Goal: Use online tool/utility: Utilize a website feature to perform a specific function

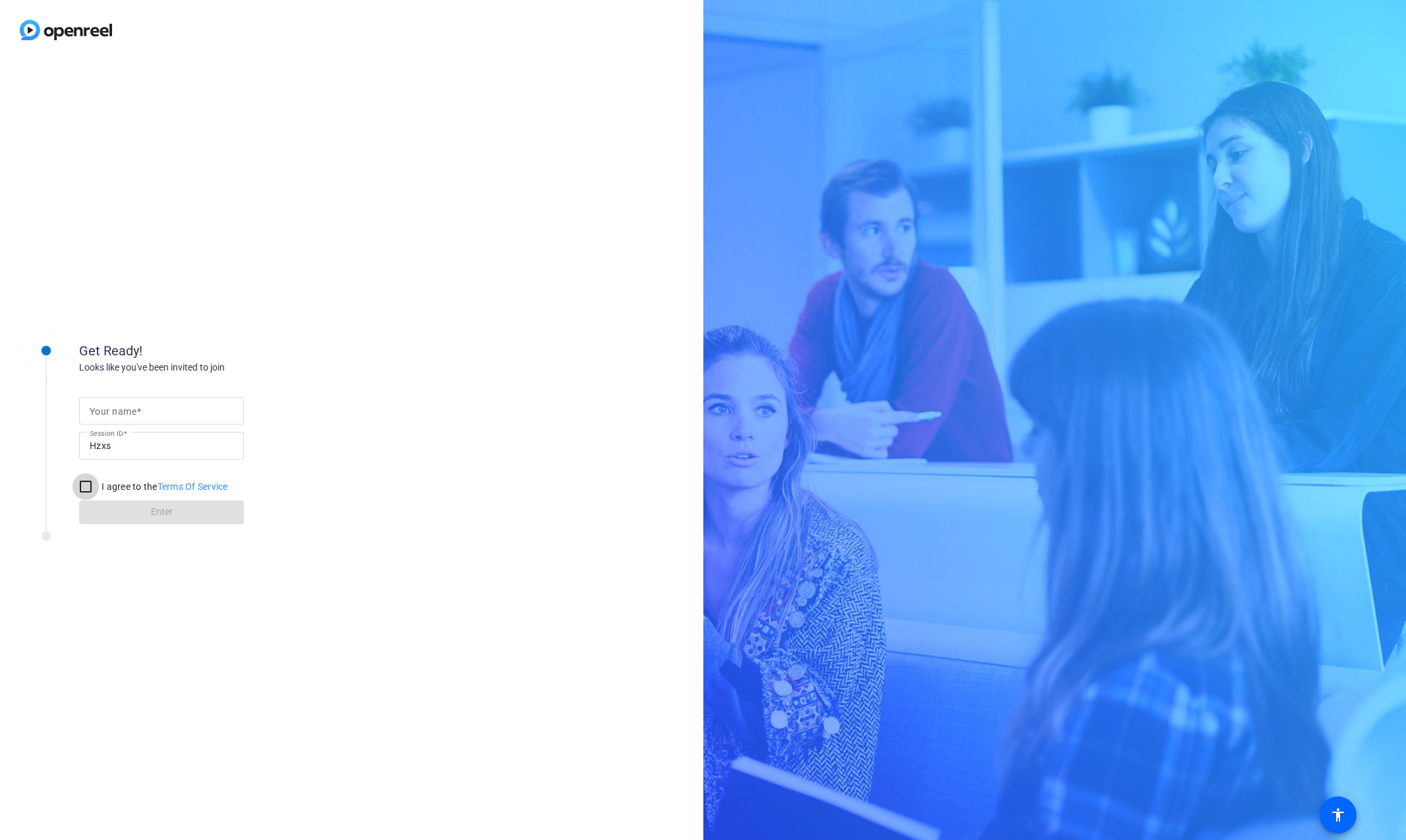
click at [87, 496] on input "I agree to the Terms Of Service" at bounding box center [85, 486] width 26 height 26
checkbox input "true"
click at [110, 415] on mat-label "Your name" at bounding box center [114, 411] width 47 height 11
click at [110, 415] on input "Your name" at bounding box center [162, 410] width 144 height 15
type input "[PERSON_NAME]"
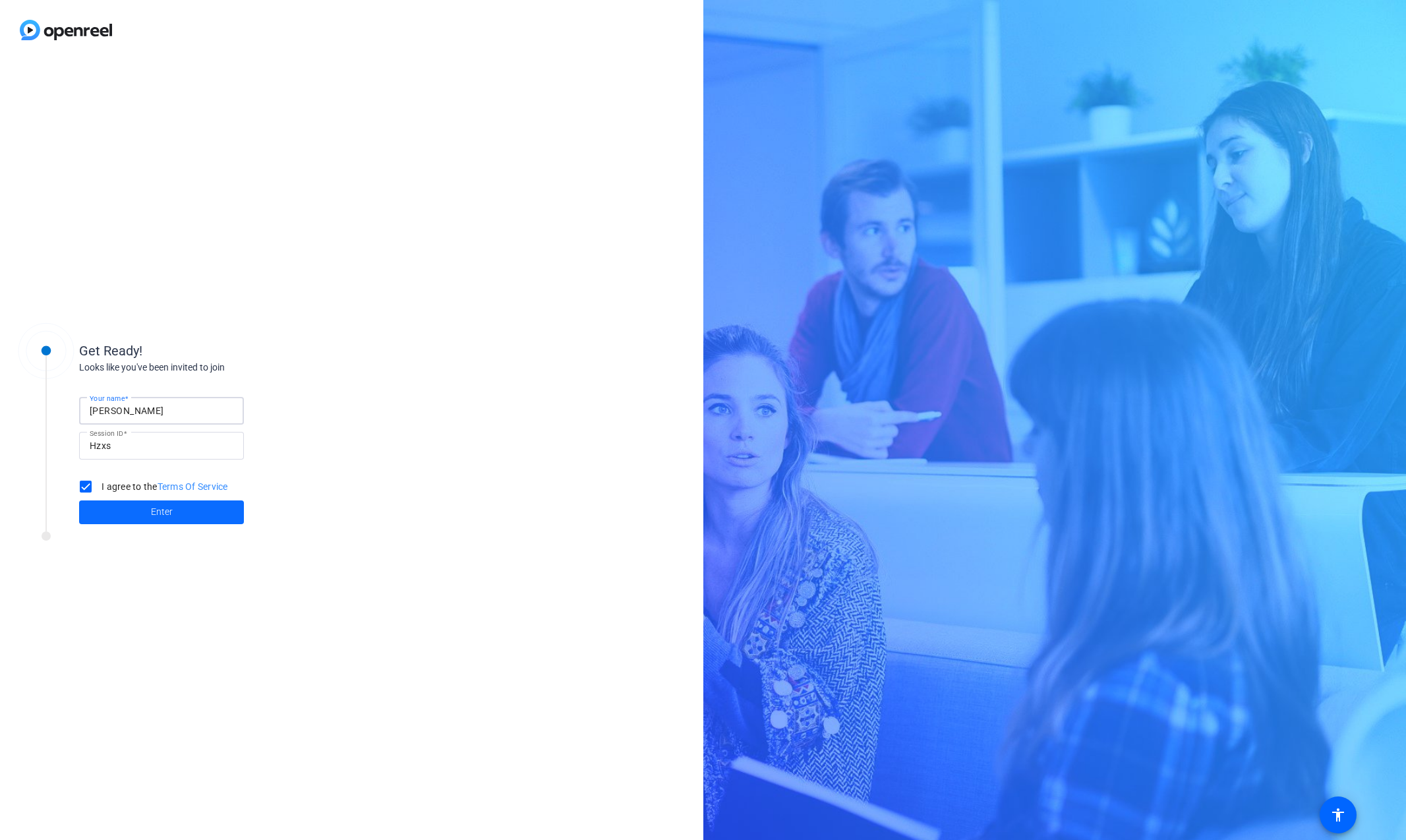
click at [163, 515] on span "Enter" at bounding box center [162, 511] width 22 height 14
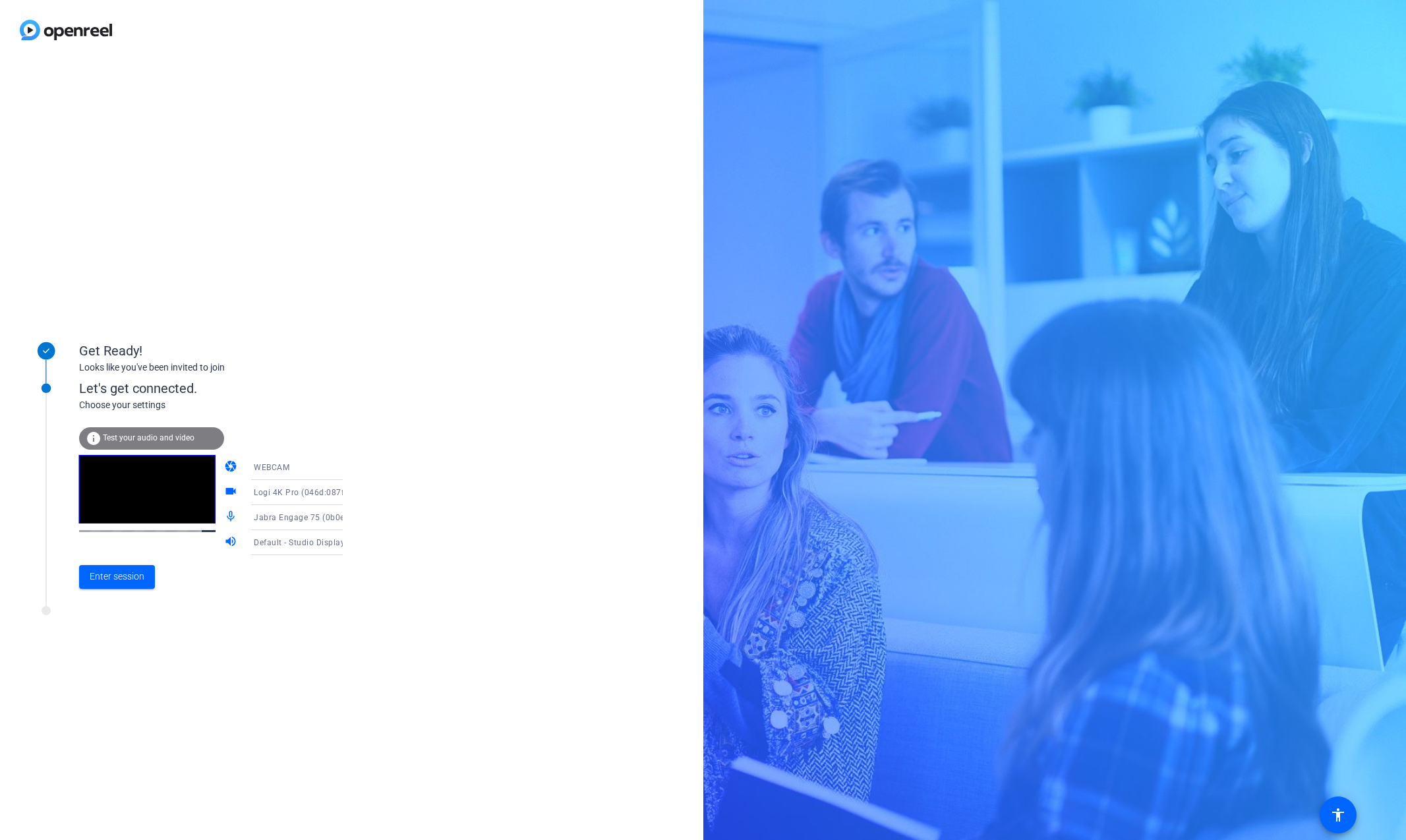
click at [352, 542] on icon at bounding box center [355, 543] width 6 height 4
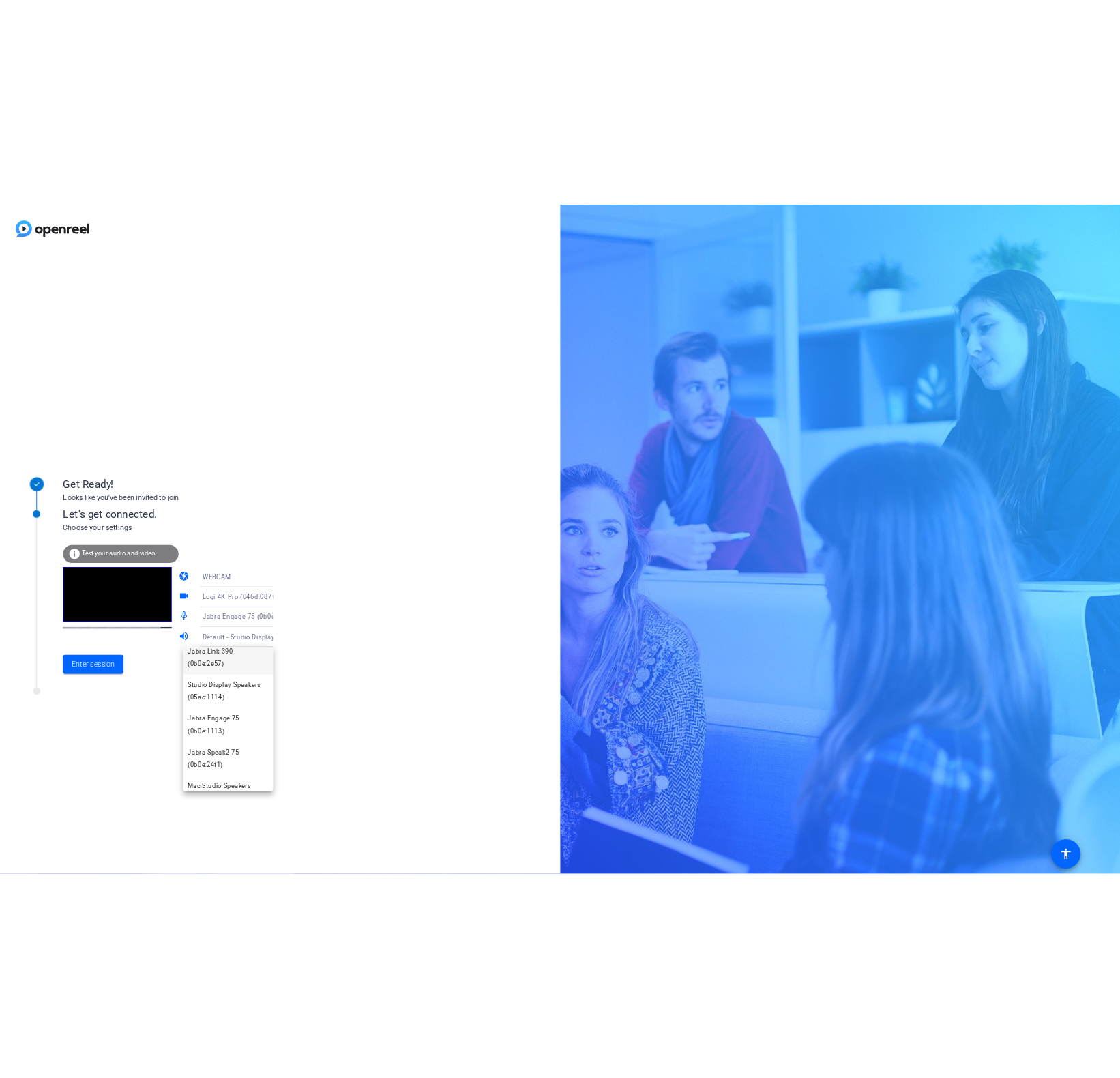
scroll to position [55, 0]
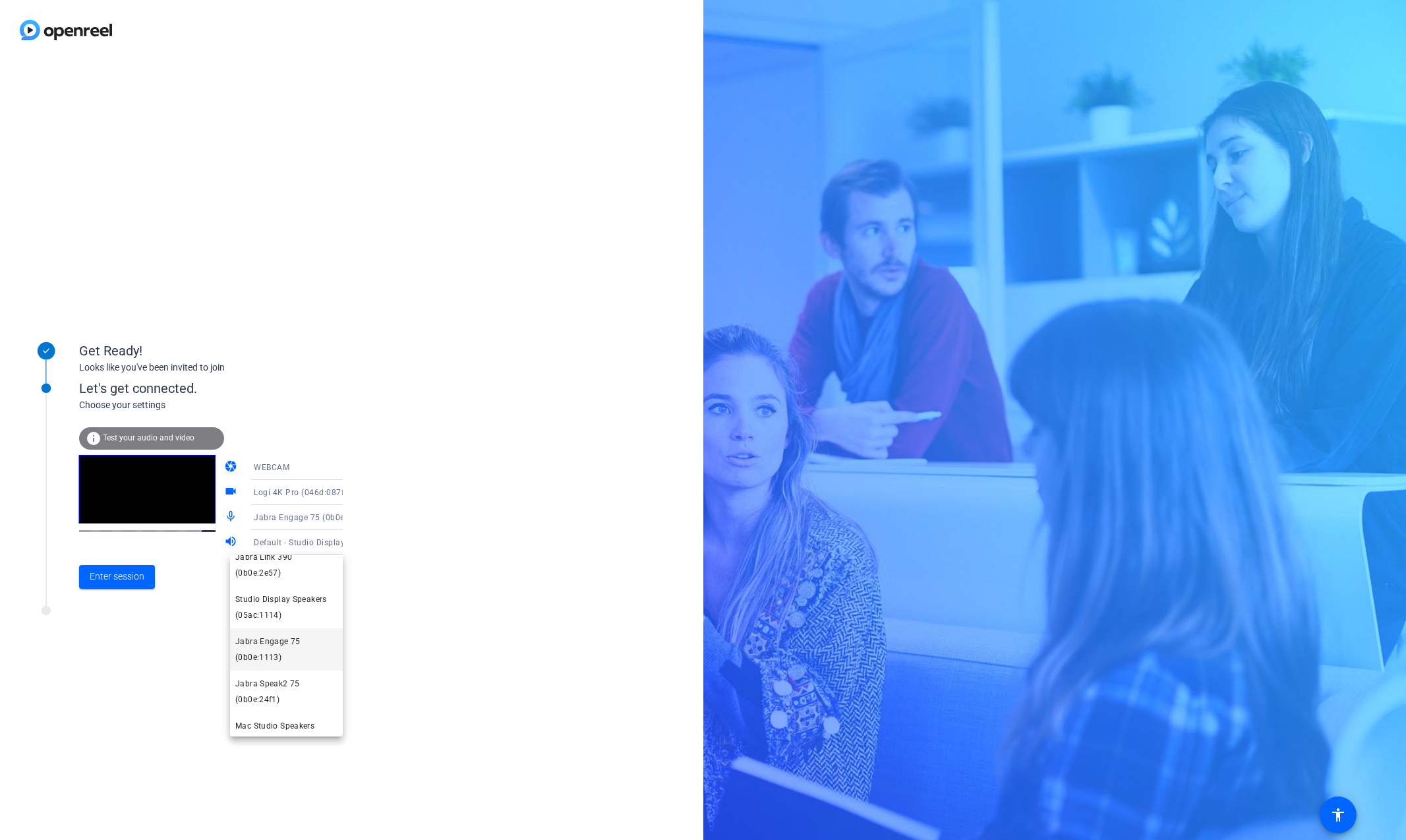
click at [269, 635] on span "Jabra Engage 75 (0b0e:1113)" at bounding box center [286, 649] width 103 height 32
click at [104, 577] on span "Enter session" at bounding box center [117, 576] width 54 height 14
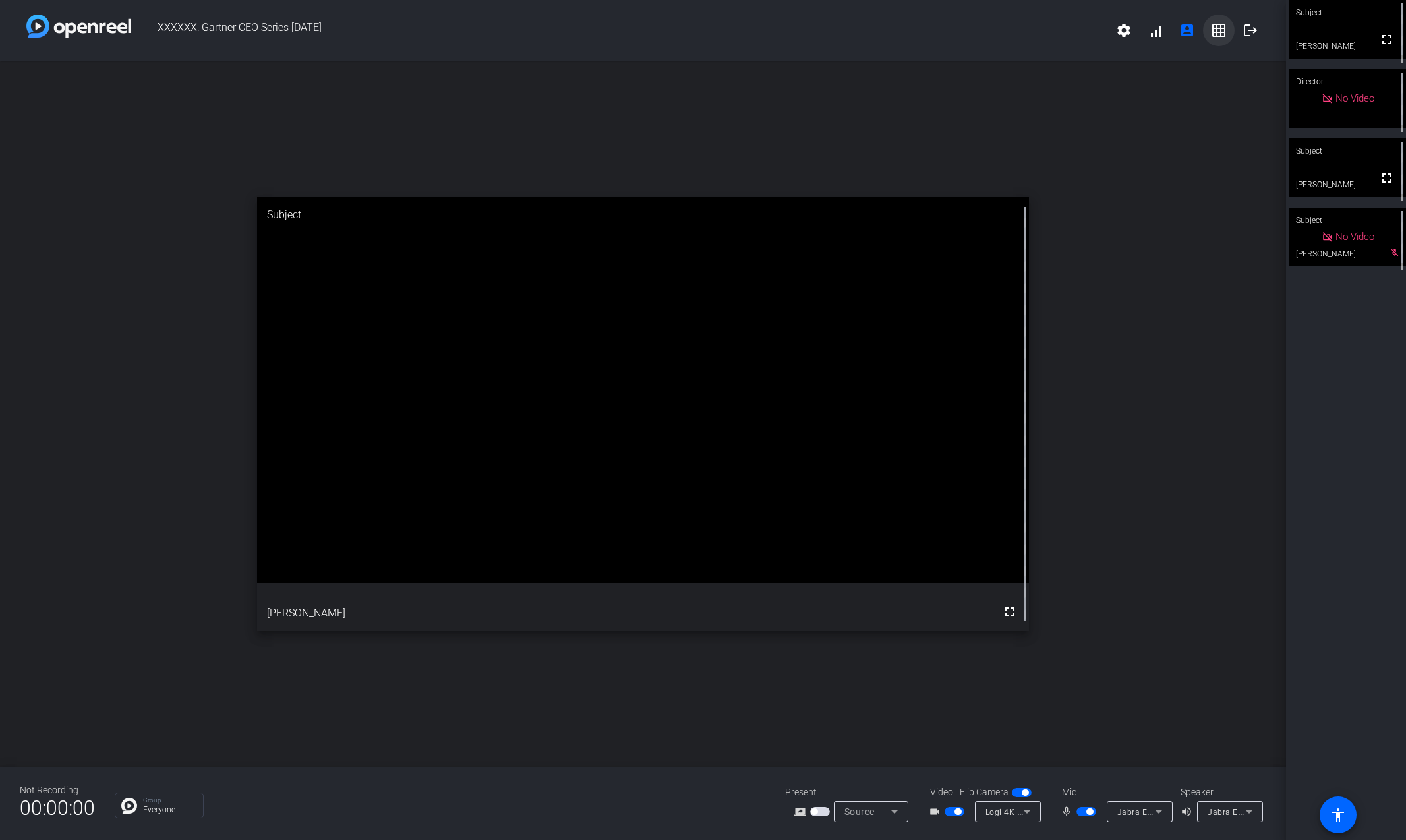
click at [1221, 33] on mat-icon "grid_on" at bounding box center [1219, 30] width 15 height 15
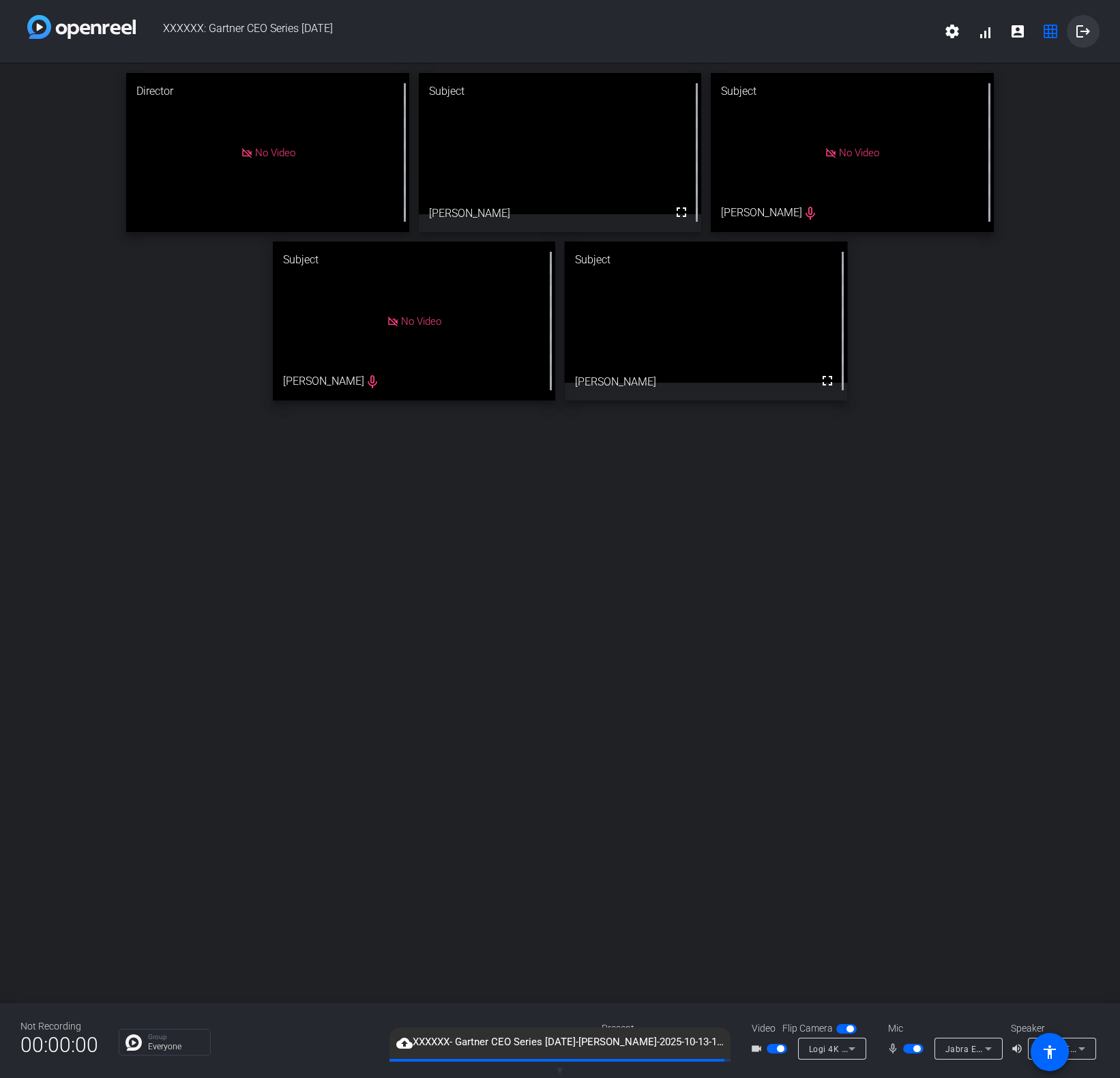
click at [1098, 28] on span at bounding box center [1082, 31] width 33 height 33
click at [977, 868] on span "Jabra Engage 75 (0b0e:1113)" at bounding box center [1005, 1049] width 120 height 11
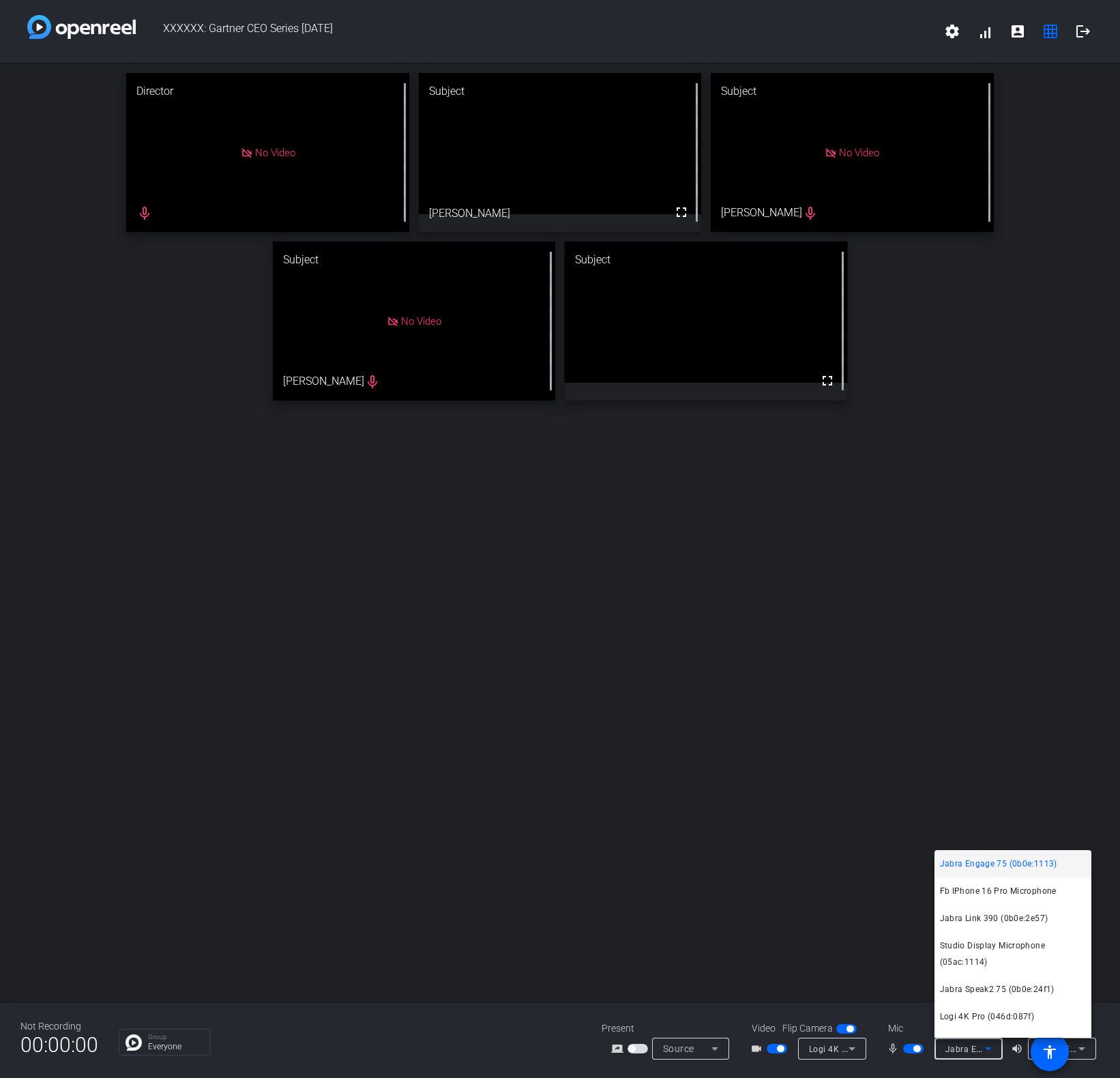
click at [805, 820] on div at bounding box center [560, 539] width 1120 height 1078
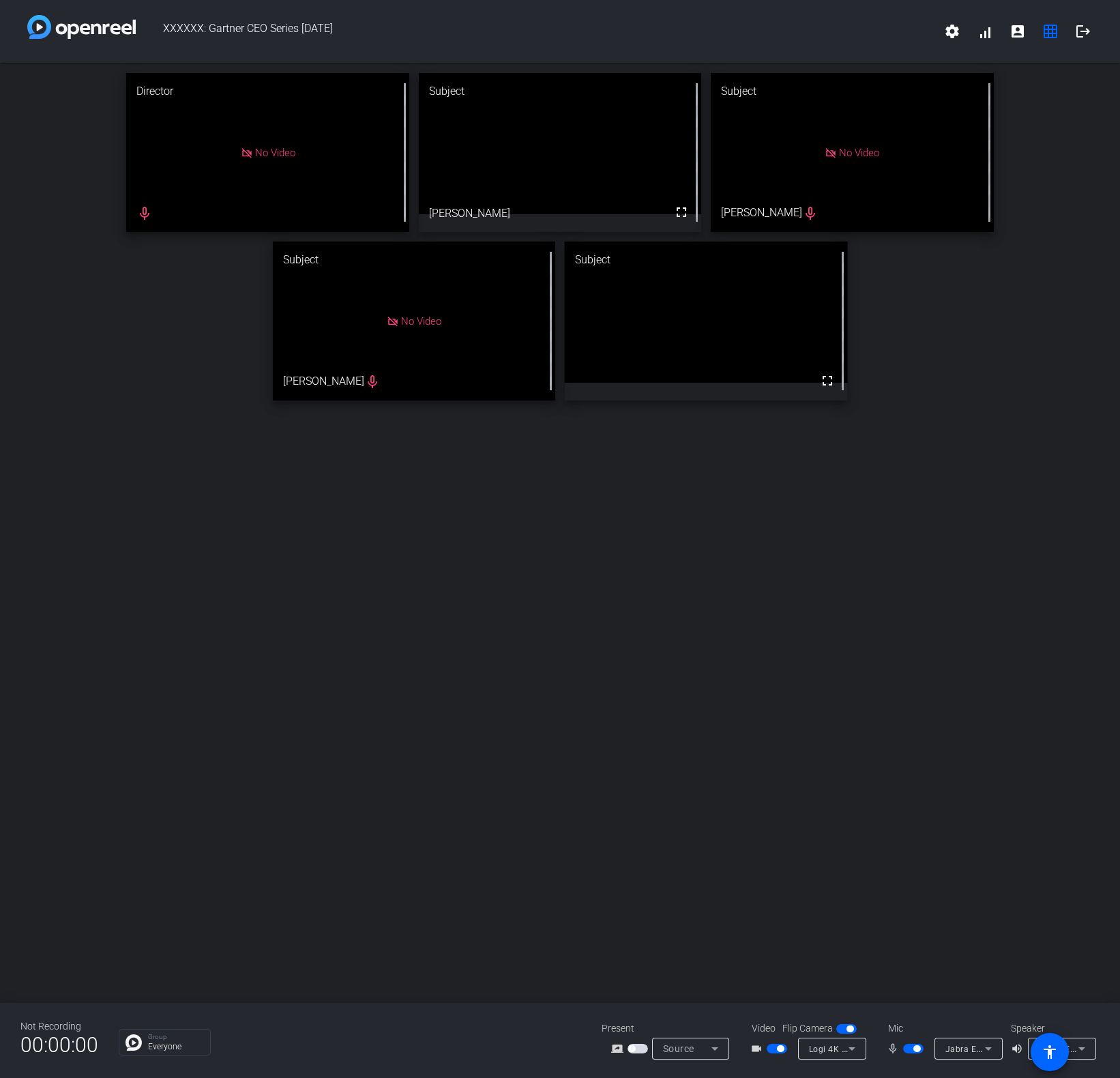
click at [1079, 868] on div "Jabra Engage 75 (0b0e:1113)" at bounding box center [1062, 1048] width 46 height 22
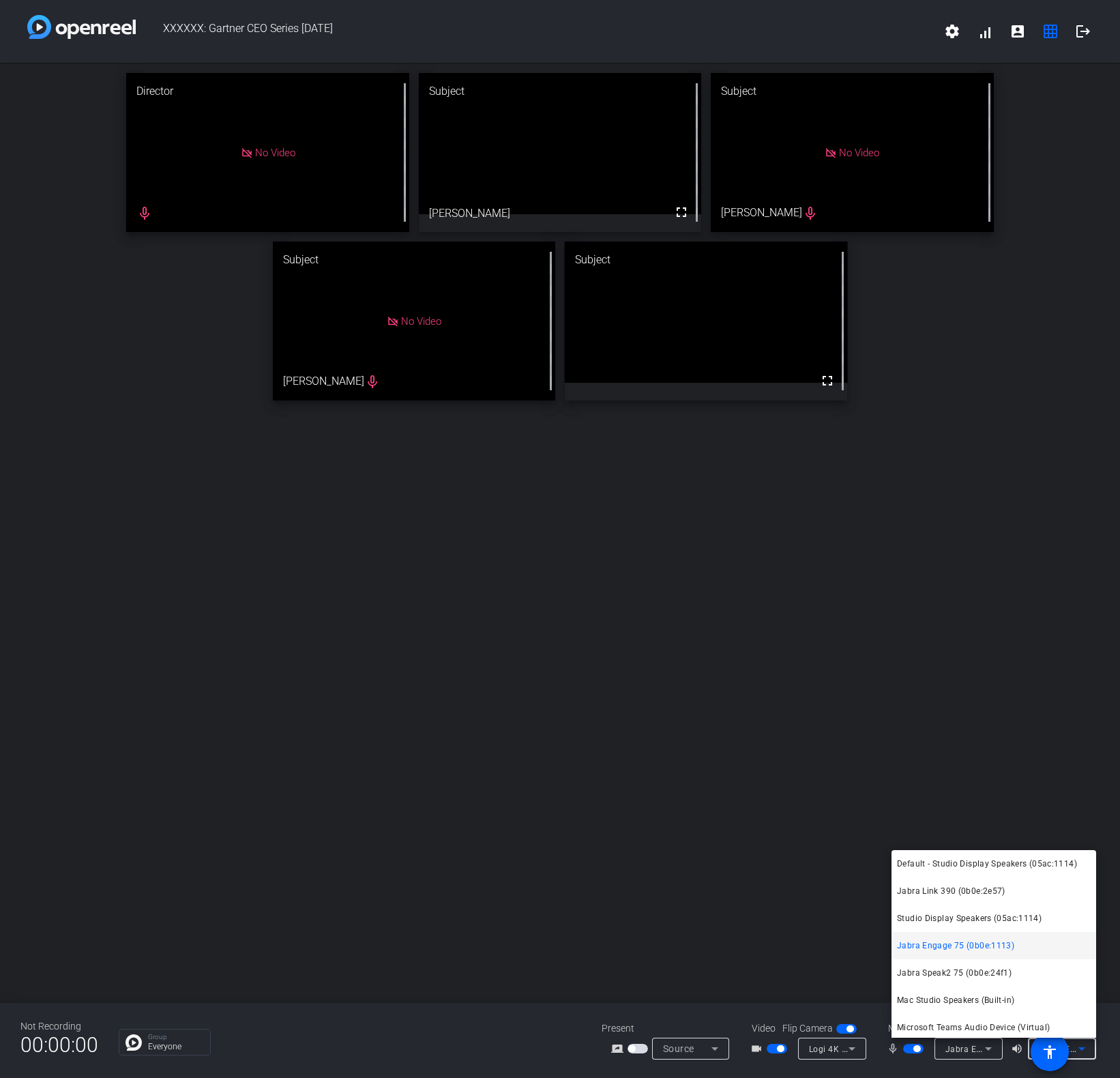
click at [1021, 868] on mat-option "Jabra Engage 75 (0b0e:1113)" at bounding box center [994, 945] width 205 height 27
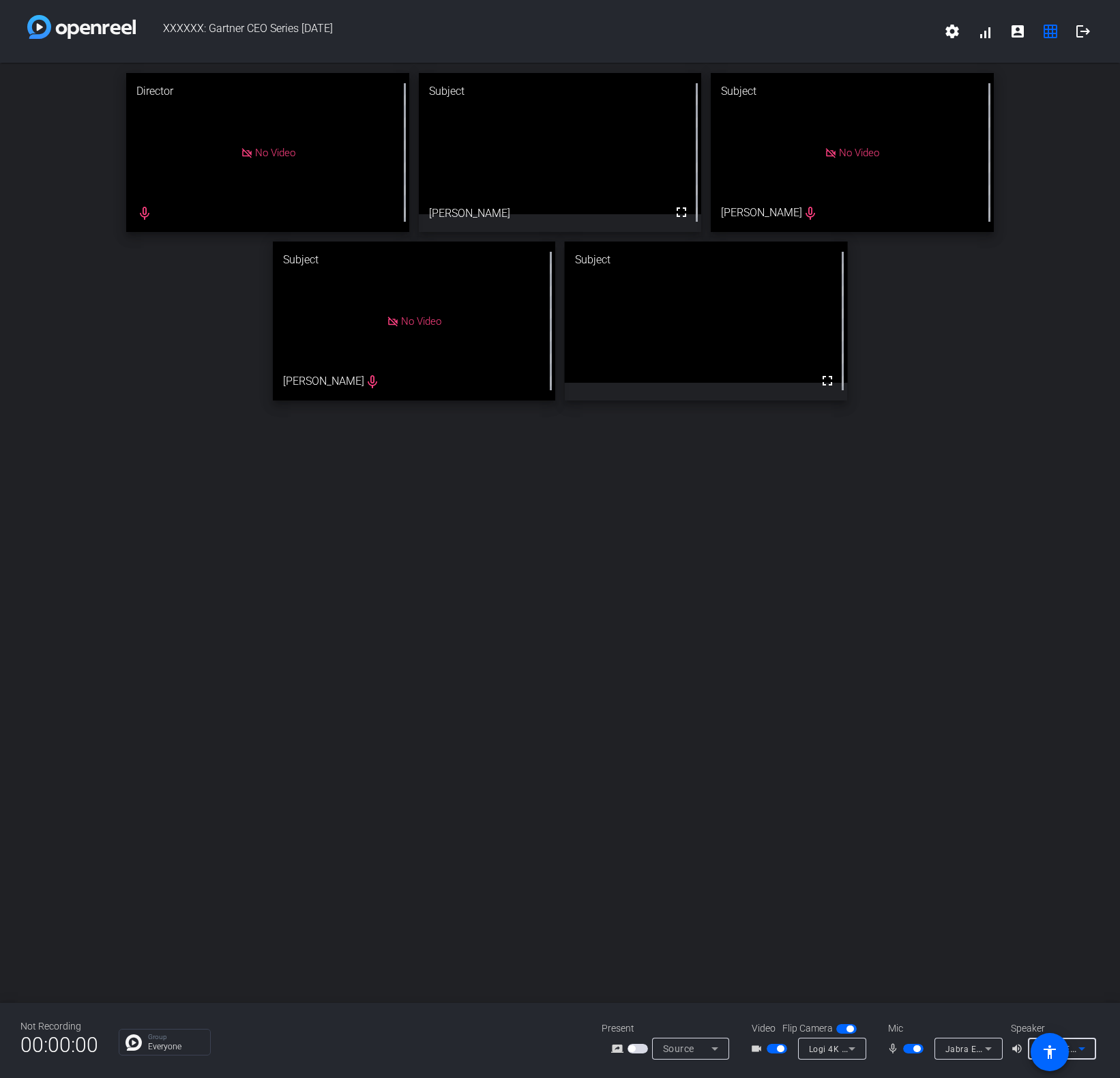
click at [989, 868] on icon at bounding box center [988, 1048] width 16 height 16
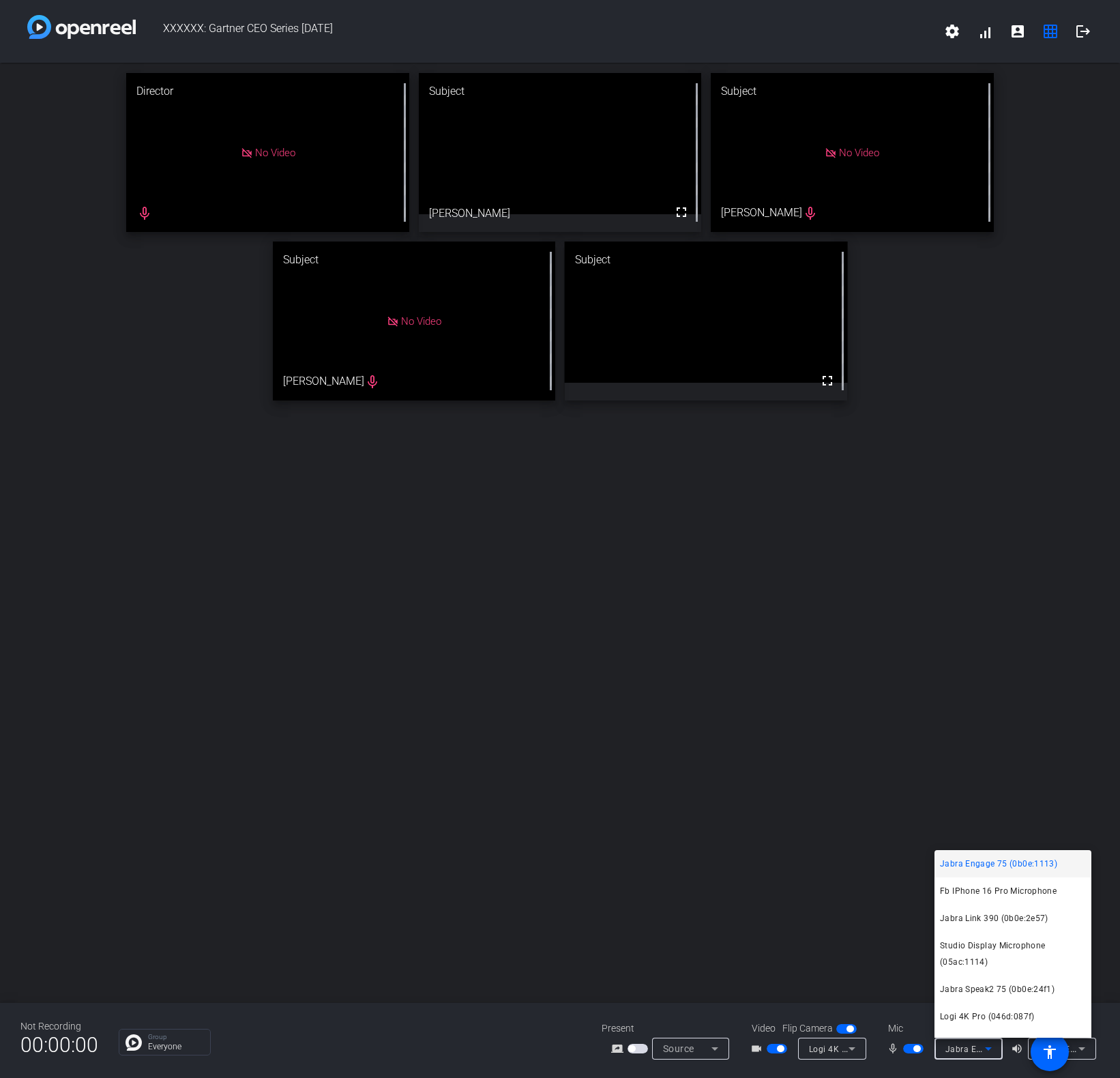
click at [989, 868] on body "Accessibility Screen-Reader Guide, Feedback, and Issue Reporting | New window X…" at bounding box center [560, 539] width 1120 height 1078
click at [770, 642] on div at bounding box center [560, 539] width 1120 height 1078
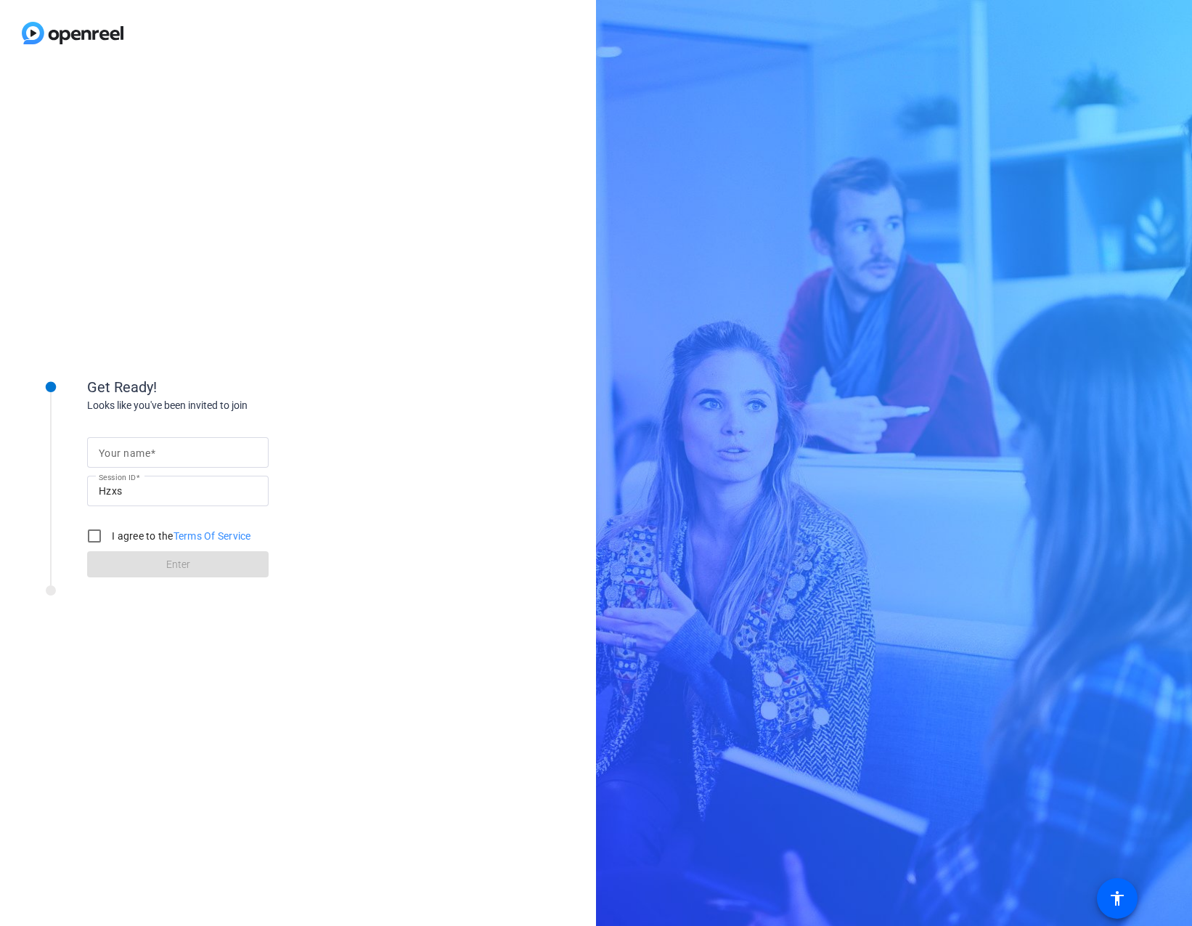
click at [126, 437] on div at bounding box center [178, 452] width 158 height 30
type input "[PERSON_NAME]"
click at [78, 521] on div at bounding box center [94, 535] width 35 height 35
checkbox input "true"
click at [170, 565] on span "Enter" at bounding box center [178, 564] width 24 height 15
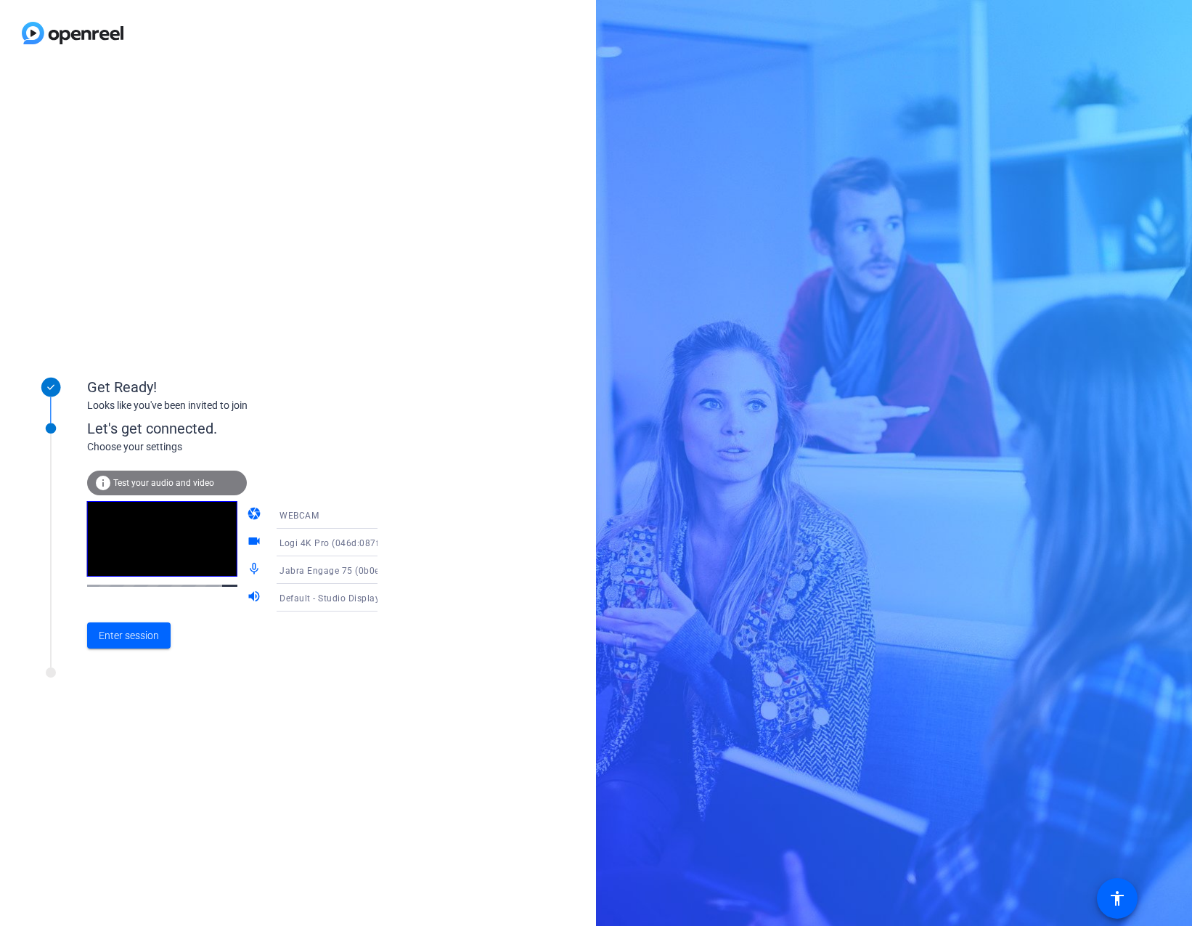
click at [339, 603] on div "Default - Studio Display Speakers (05ac:1114)" at bounding box center [333, 598] width 108 height 18
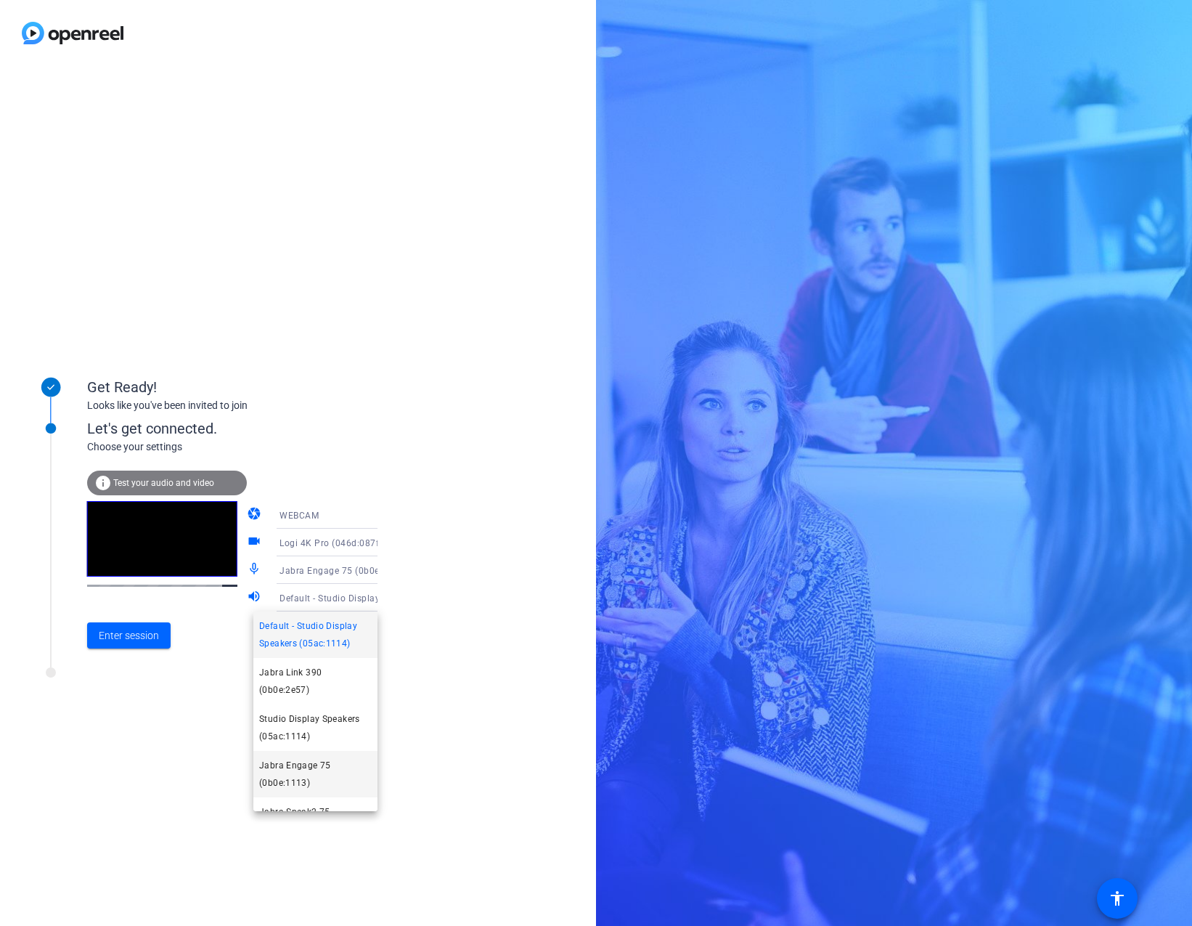
click at [327, 753] on mat-option "Jabra Engage 75 (0b0e:1113)" at bounding box center [315, 774] width 124 height 46
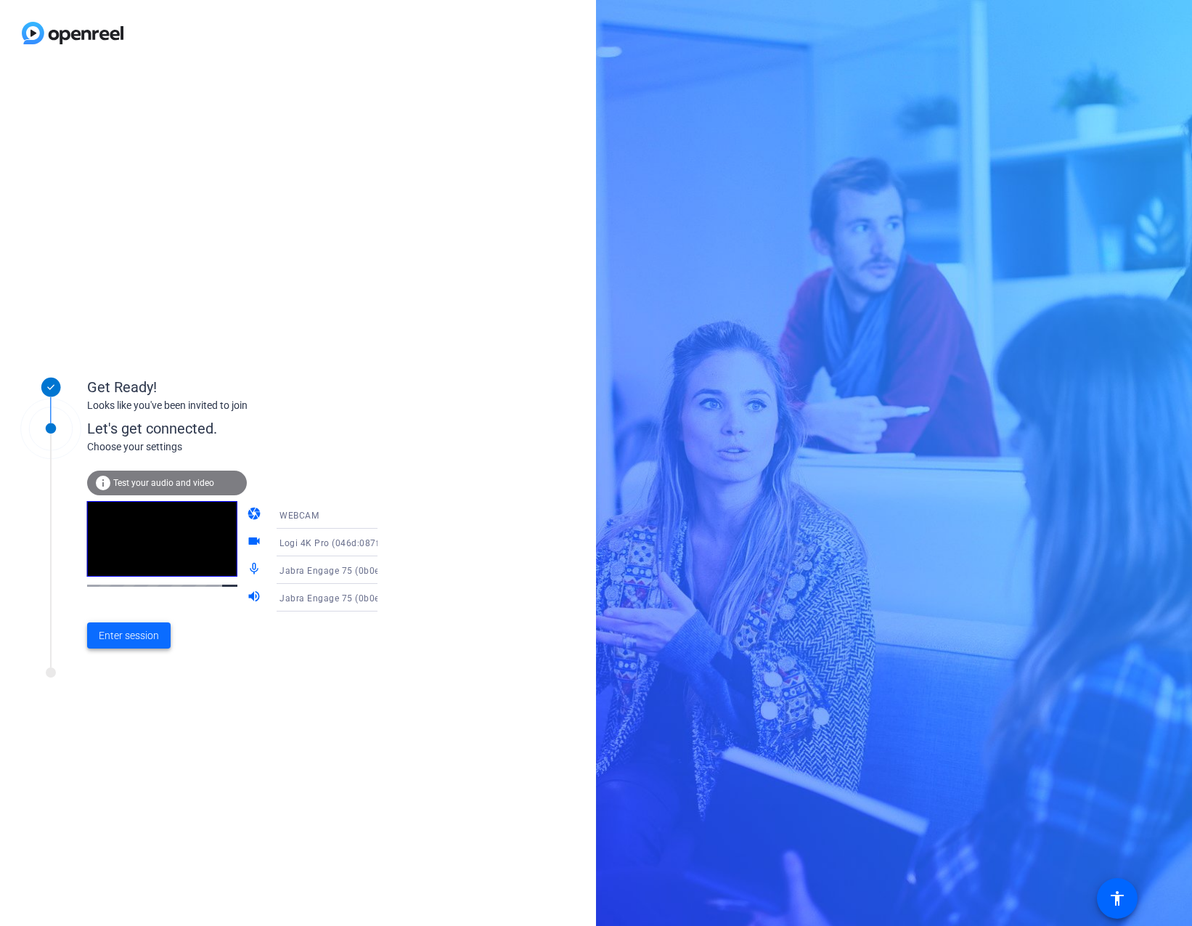
click at [128, 632] on span "Enter session" at bounding box center [129, 635] width 60 height 15
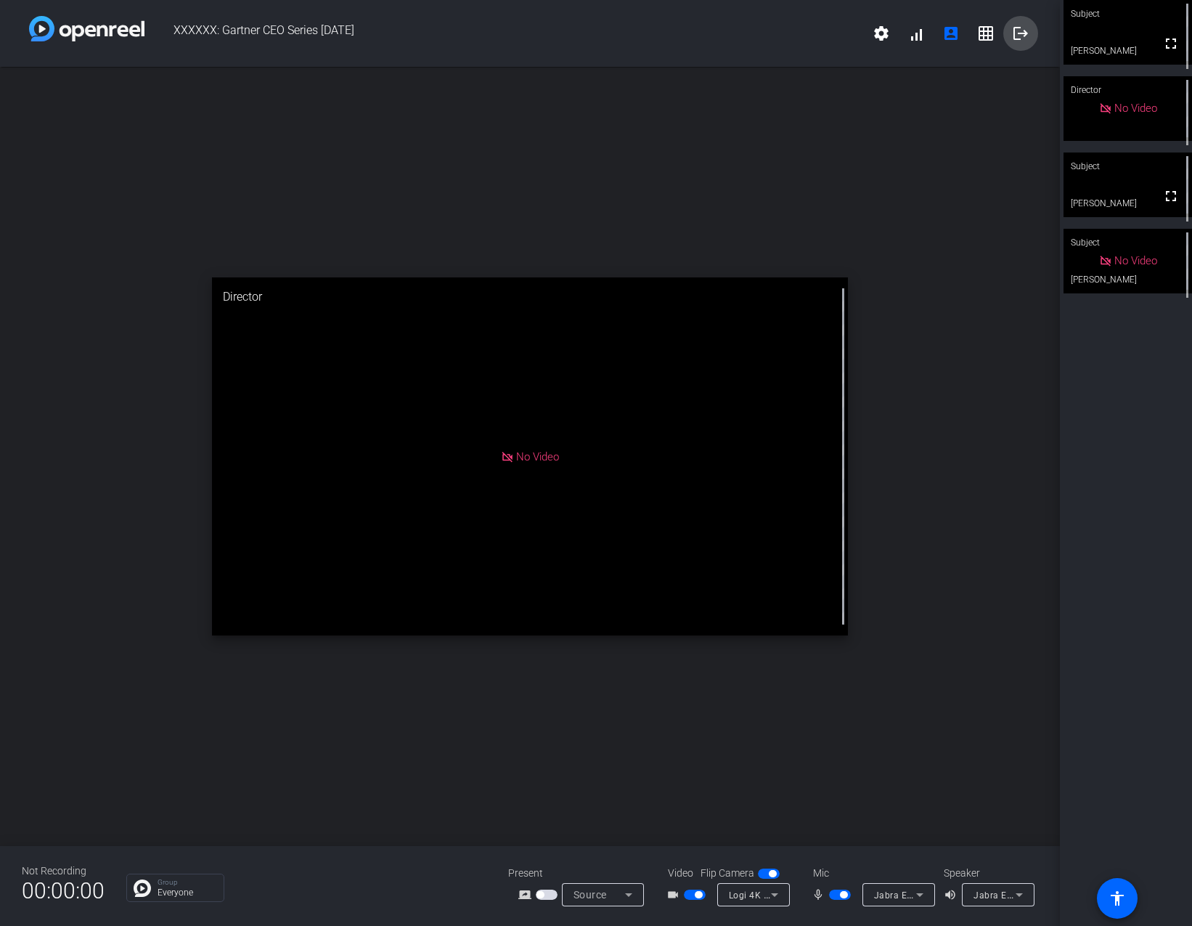
click at [1021, 40] on mat-icon "logout" at bounding box center [1020, 33] width 17 height 17
